Goal: Find contact information: Find contact information

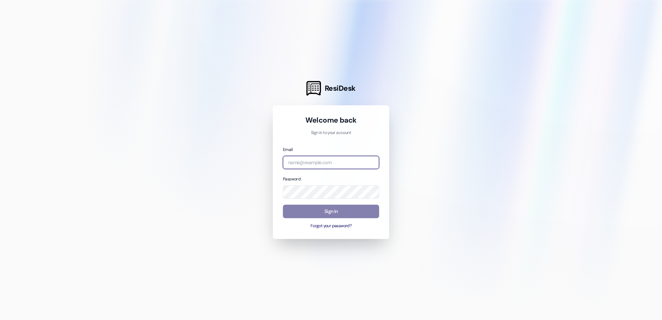
click at [302, 163] on input "email" at bounding box center [331, 163] width 96 height 14
type input "[EMAIL_ADDRESS][DOMAIN_NAME]"
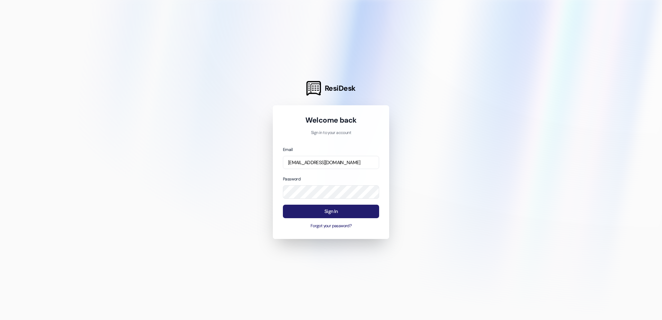
click at [343, 214] on button "Sign In" at bounding box center [331, 212] width 96 height 14
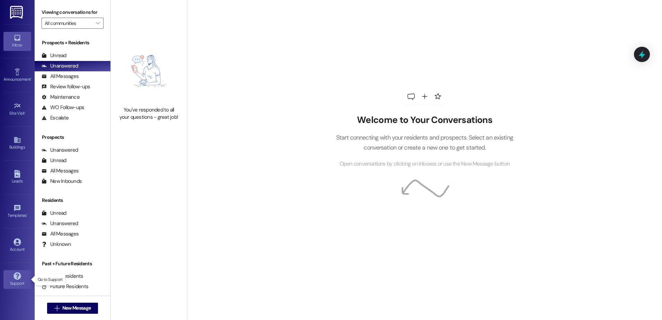
click at [21, 272] on link "Support" at bounding box center [17, 279] width 28 height 19
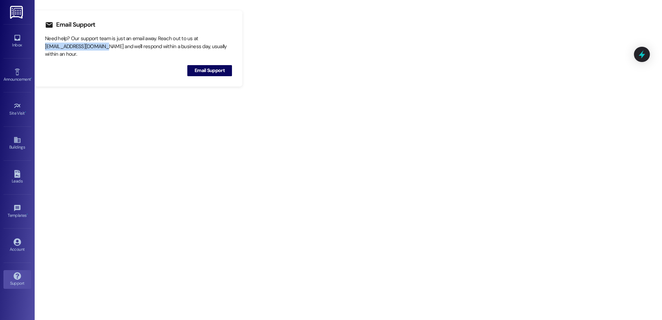
drag, startPoint x: 103, startPoint y: 46, endPoint x: 44, endPoint y: 47, distance: 58.9
click at [44, 47] on div "Email Support Need help? Our support team is just an email away. Reach out to u…" at bounding box center [139, 48] width 208 height 76
copy div "[EMAIL_ADDRESS][DOMAIN_NAME]"
click at [17, 36] on icon at bounding box center [18, 38] width 8 height 8
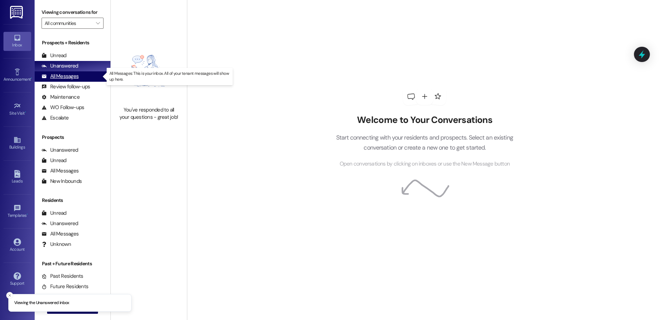
click at [82, 76] on div "All Messages (undefined)" at bounding box center [73, 76] width 76 height 10
